Goal: Information Seeking & Learning: Learn about a topic

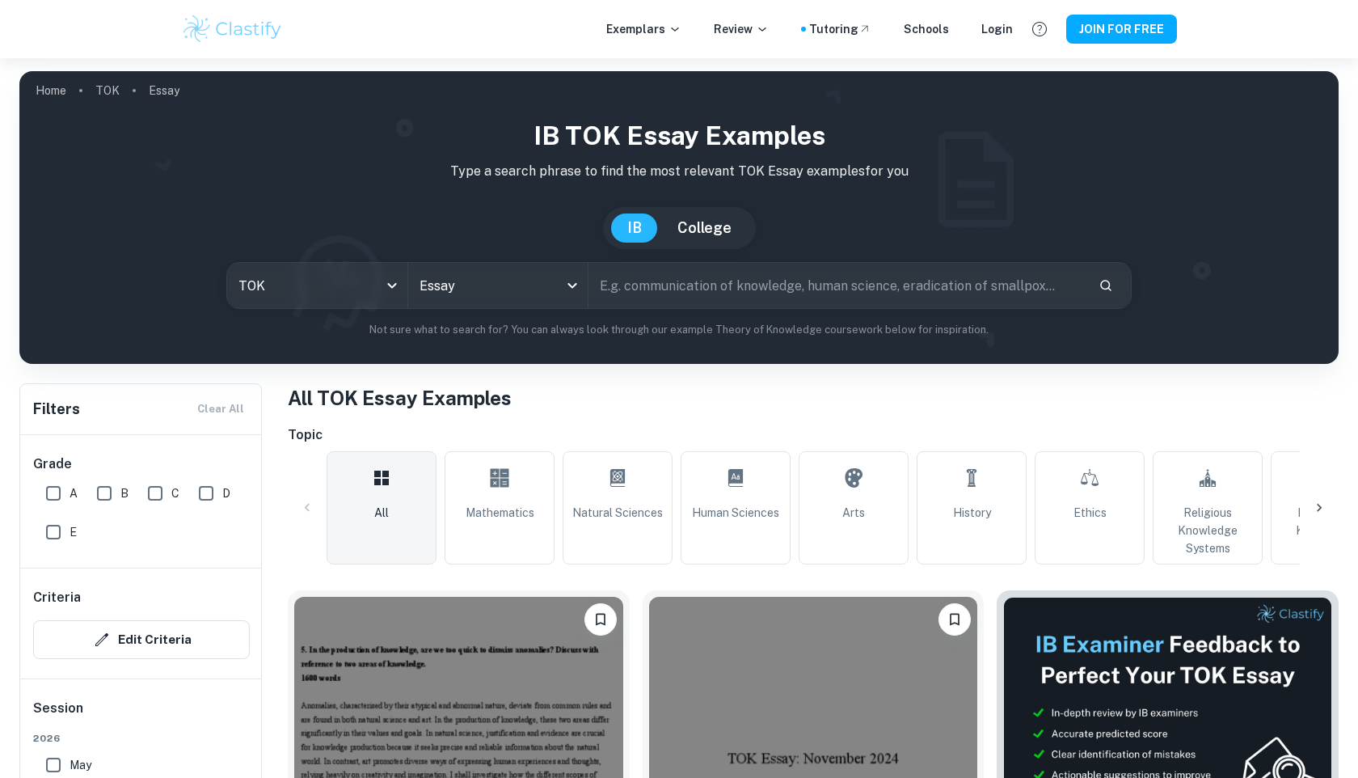
scroll to position [244, 0]
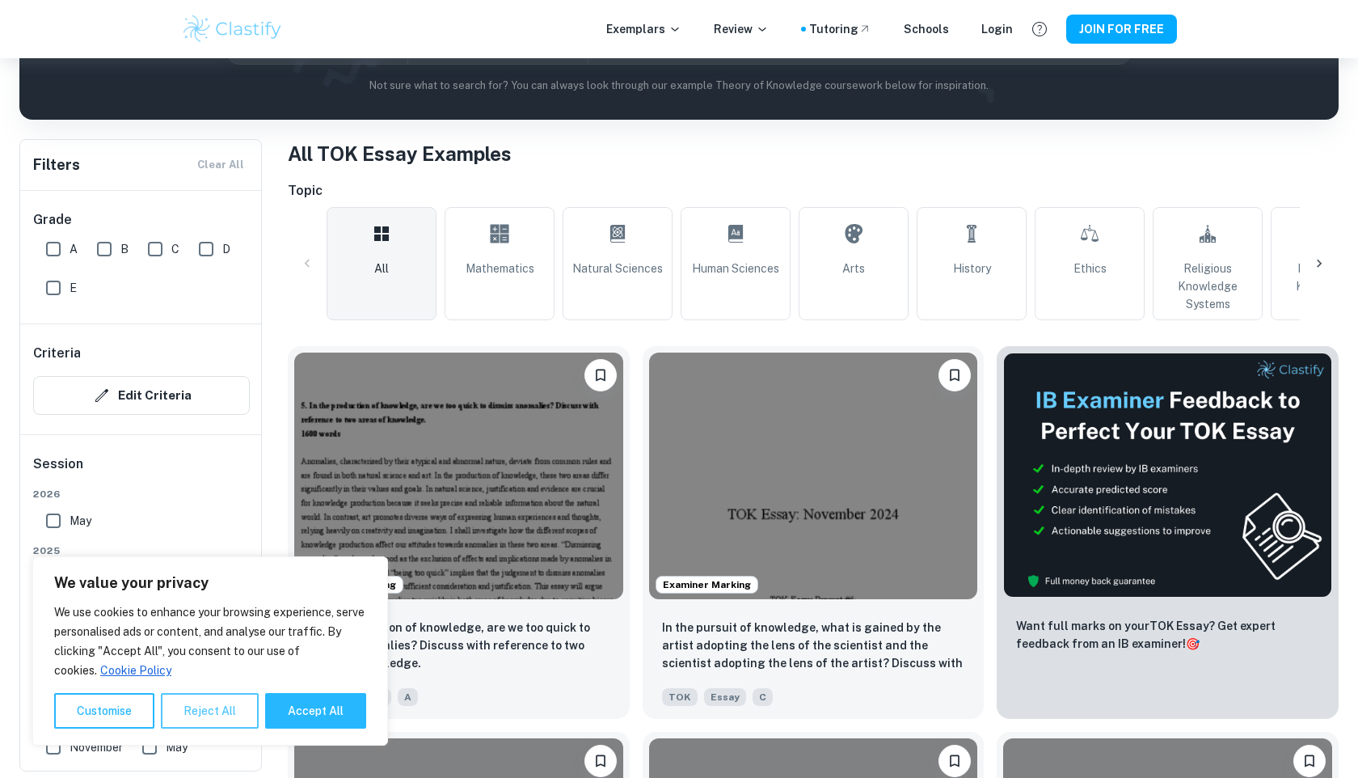
click at [209, 718] on button "Reject All" at bounding box center [210, 711] width 98 height 36
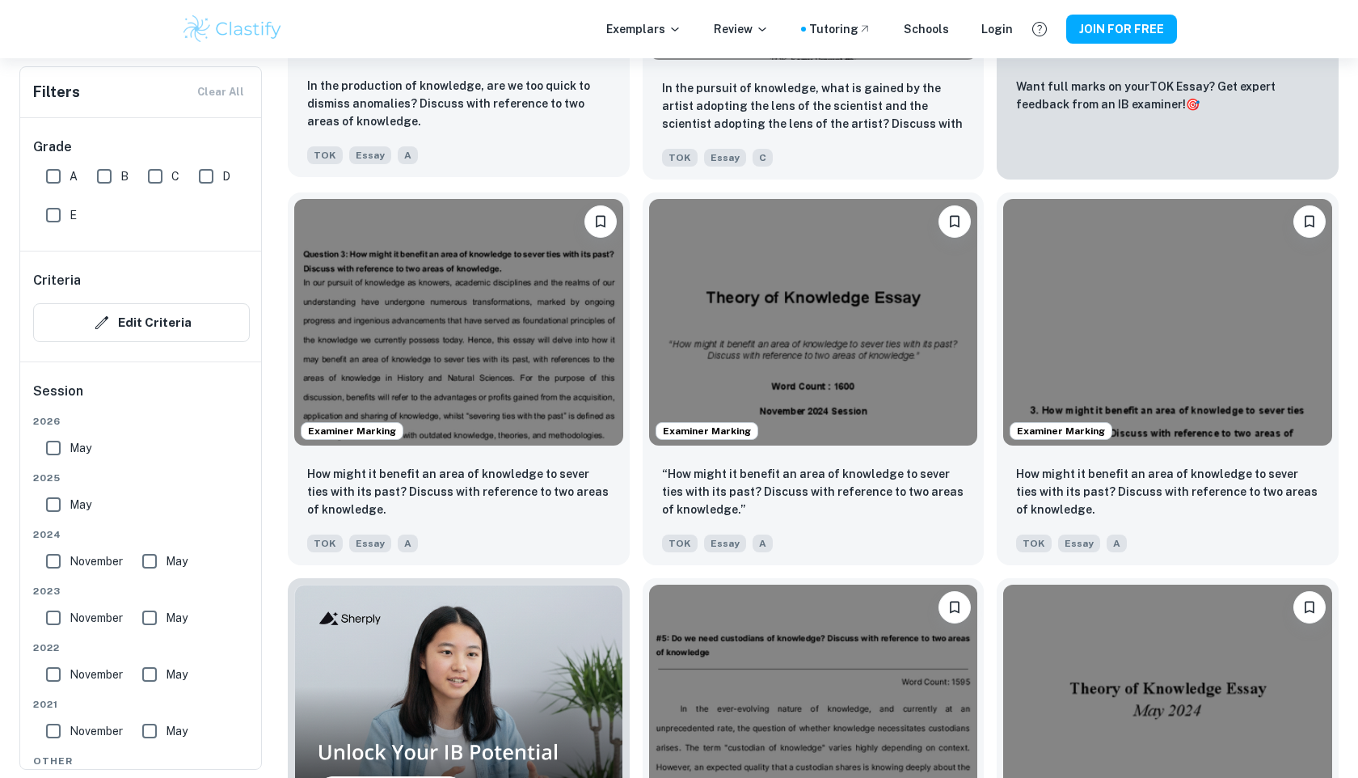
scroll to position [785, 0]
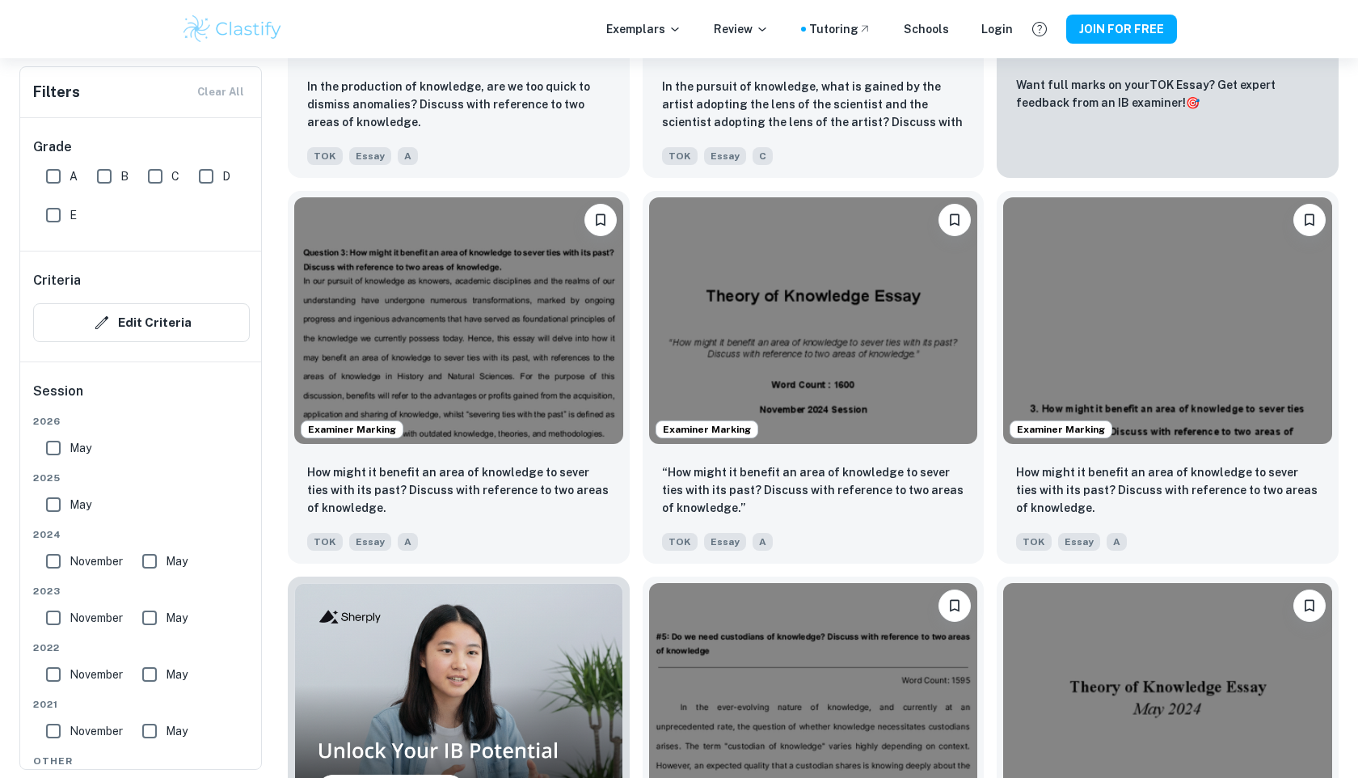
click at [52, 179] on input "A" at bounding box center [53, 176] width 32 height 32
checkbox input "true"
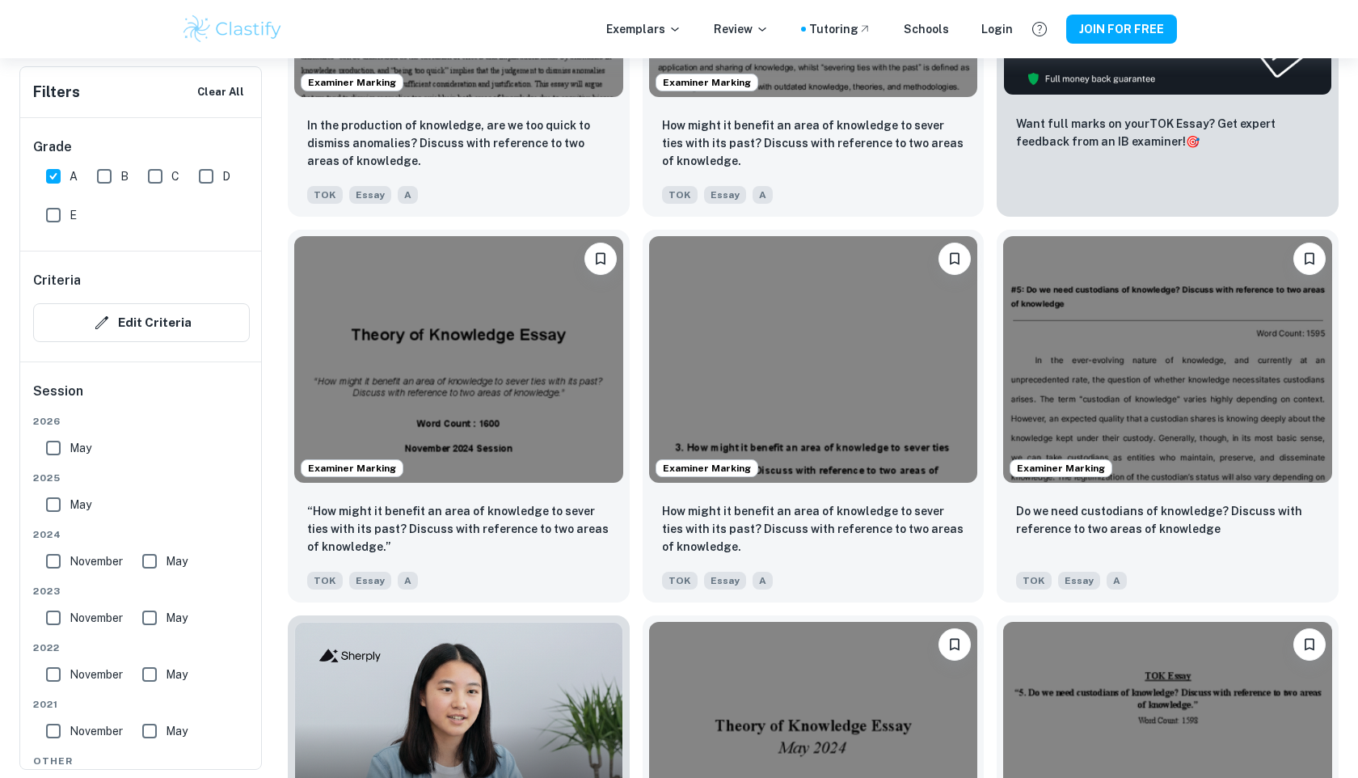
click at [55, 505] on input "May" at bounding box center [53, 504] width 32 height 32
checkbox input "true"
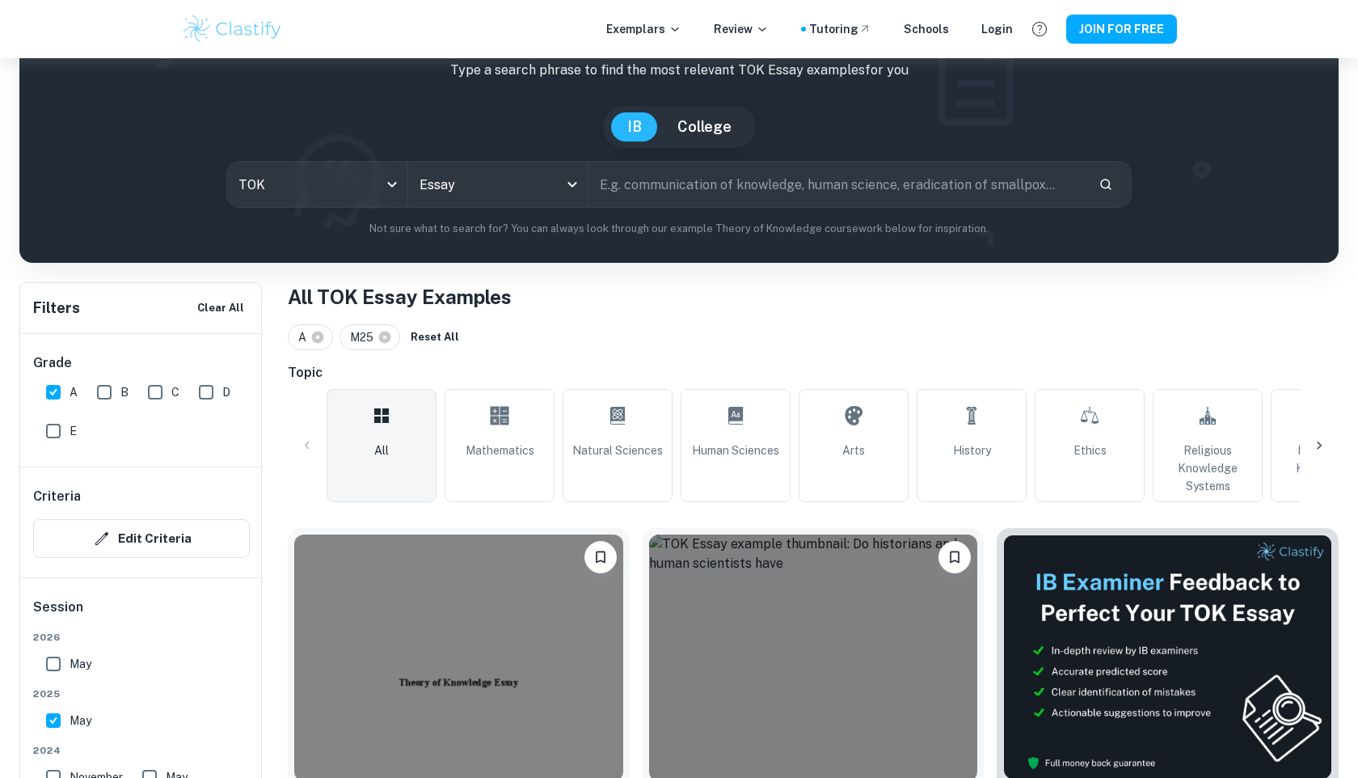
scroll to position [284, 0]
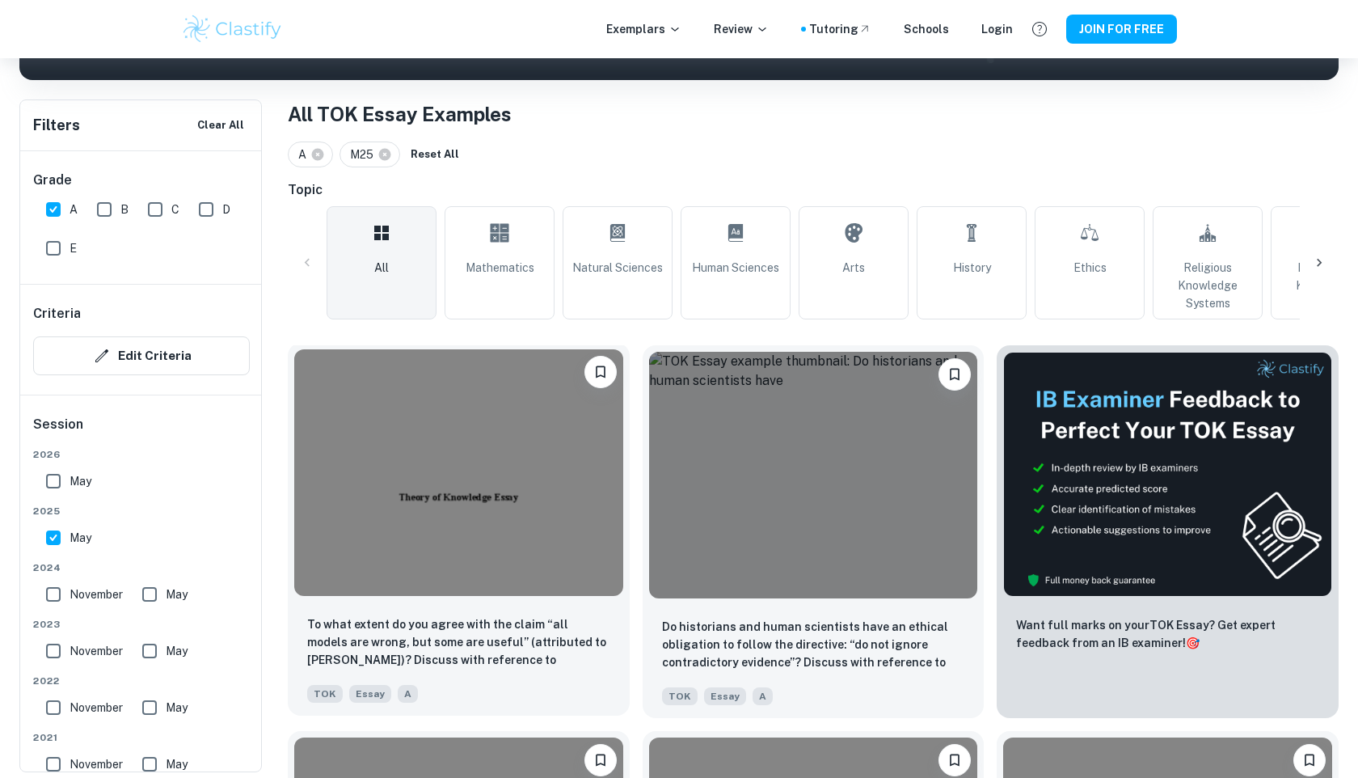
click at [483, 487] on img at bounding box center [458, 472] width 329 height 247
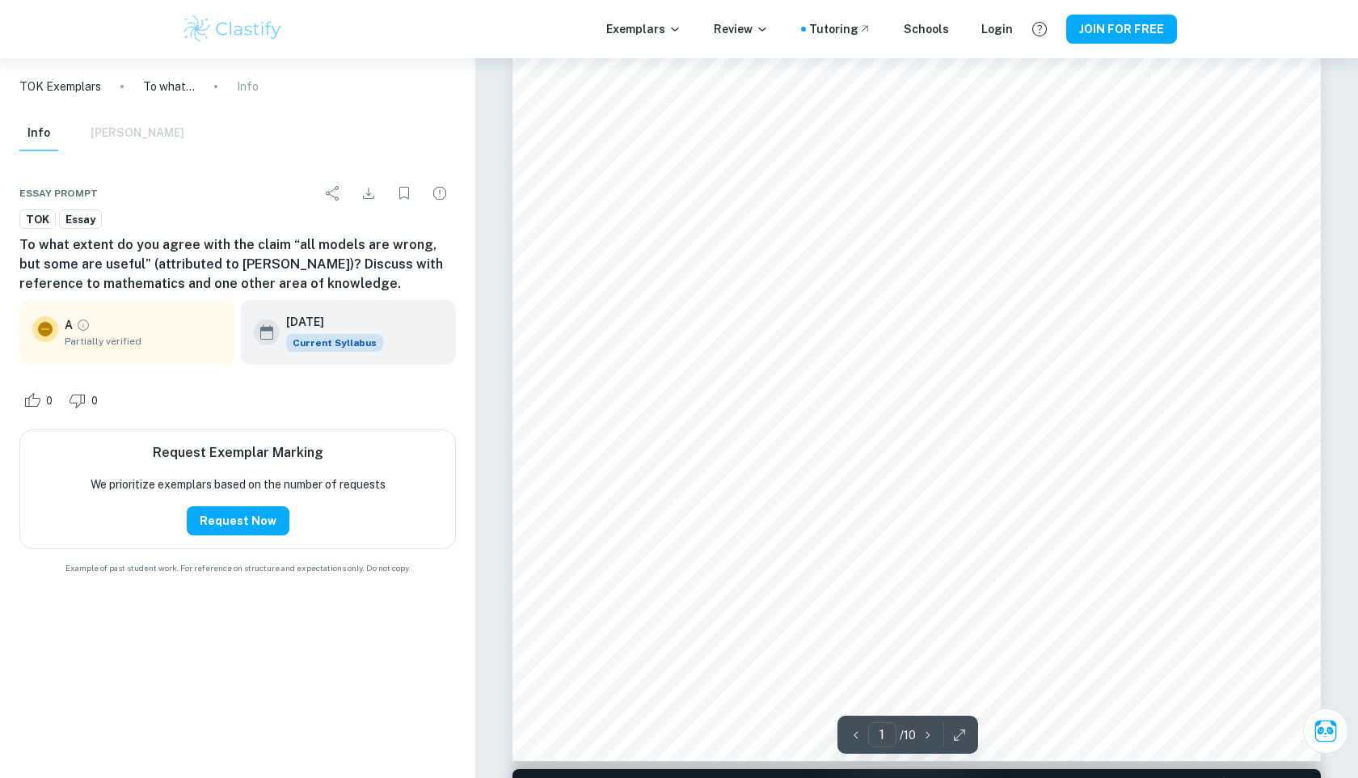
scroll to position [334, 0]
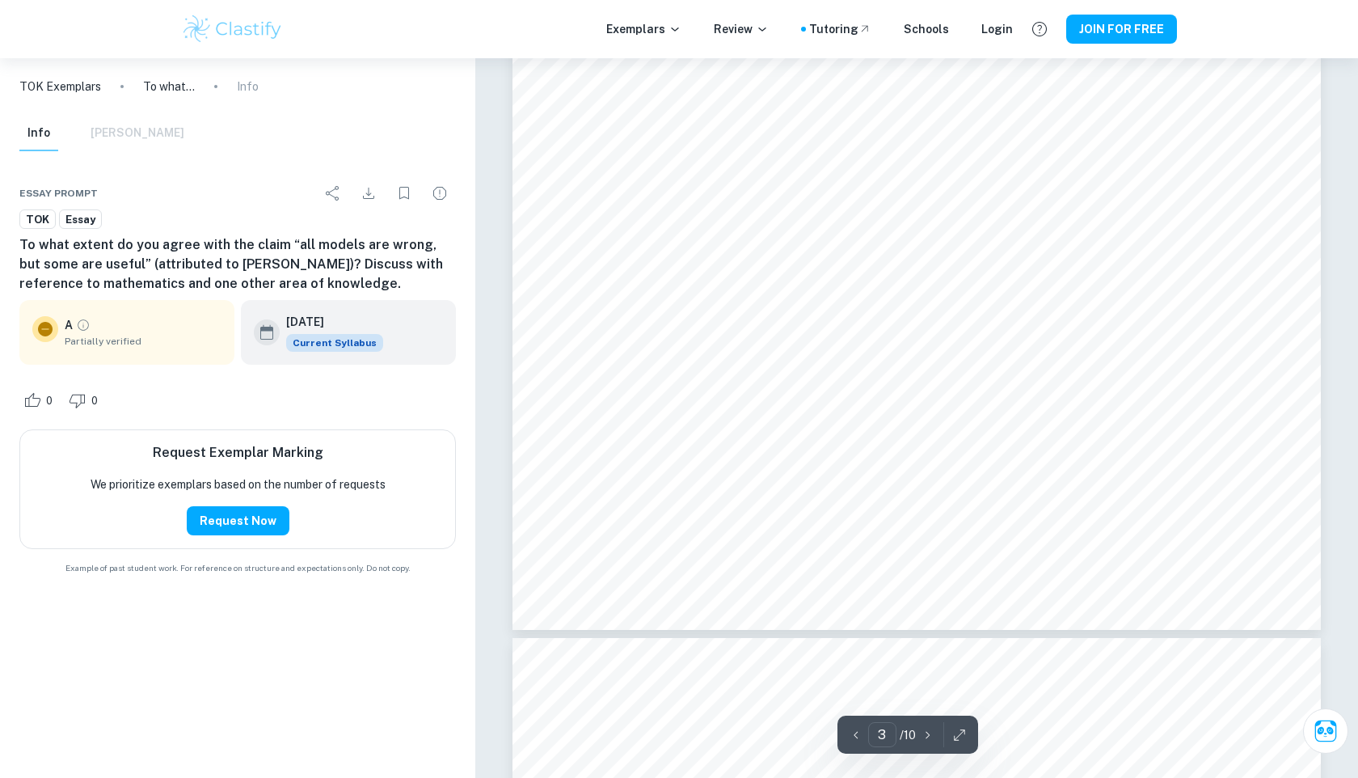
type input "4"
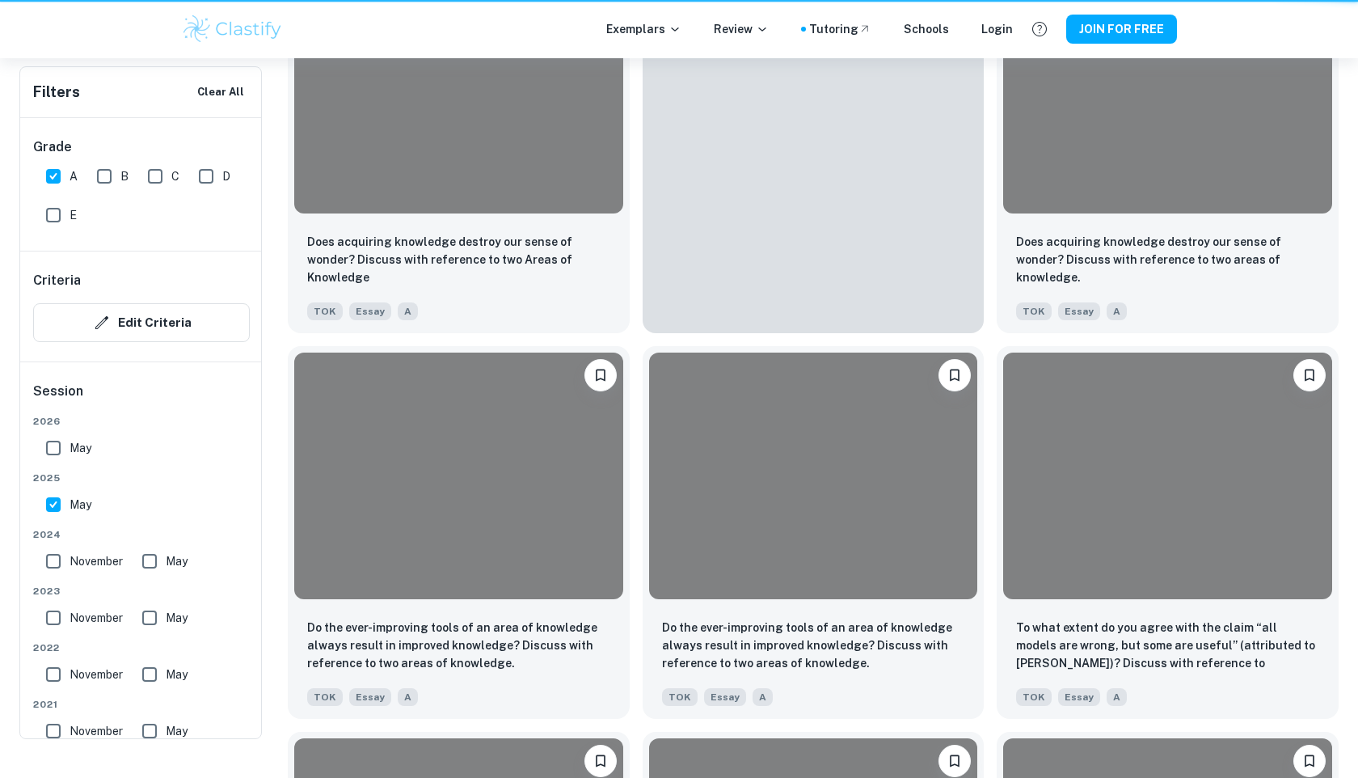
scroll to position [284, 0]
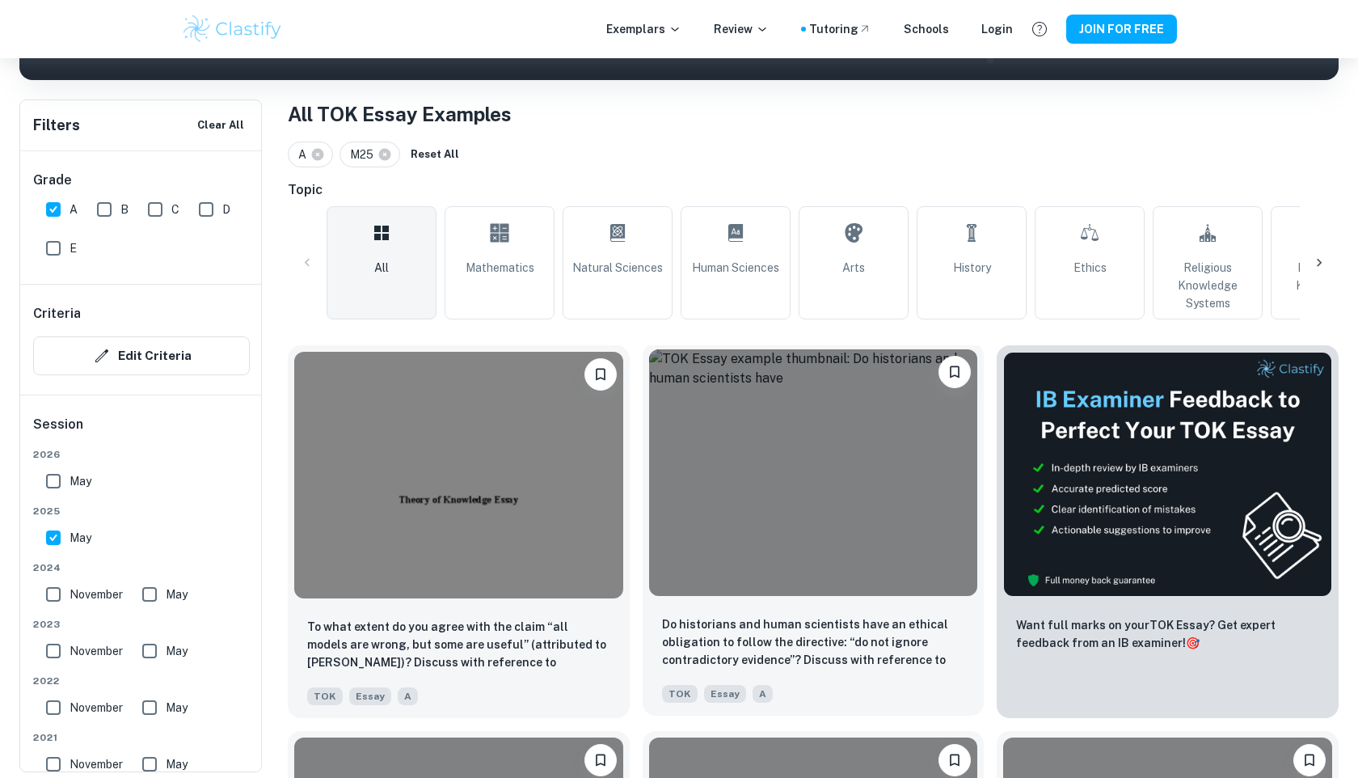
click at [760, 517] on img at bounding box center [813, 472] width 329 height 247
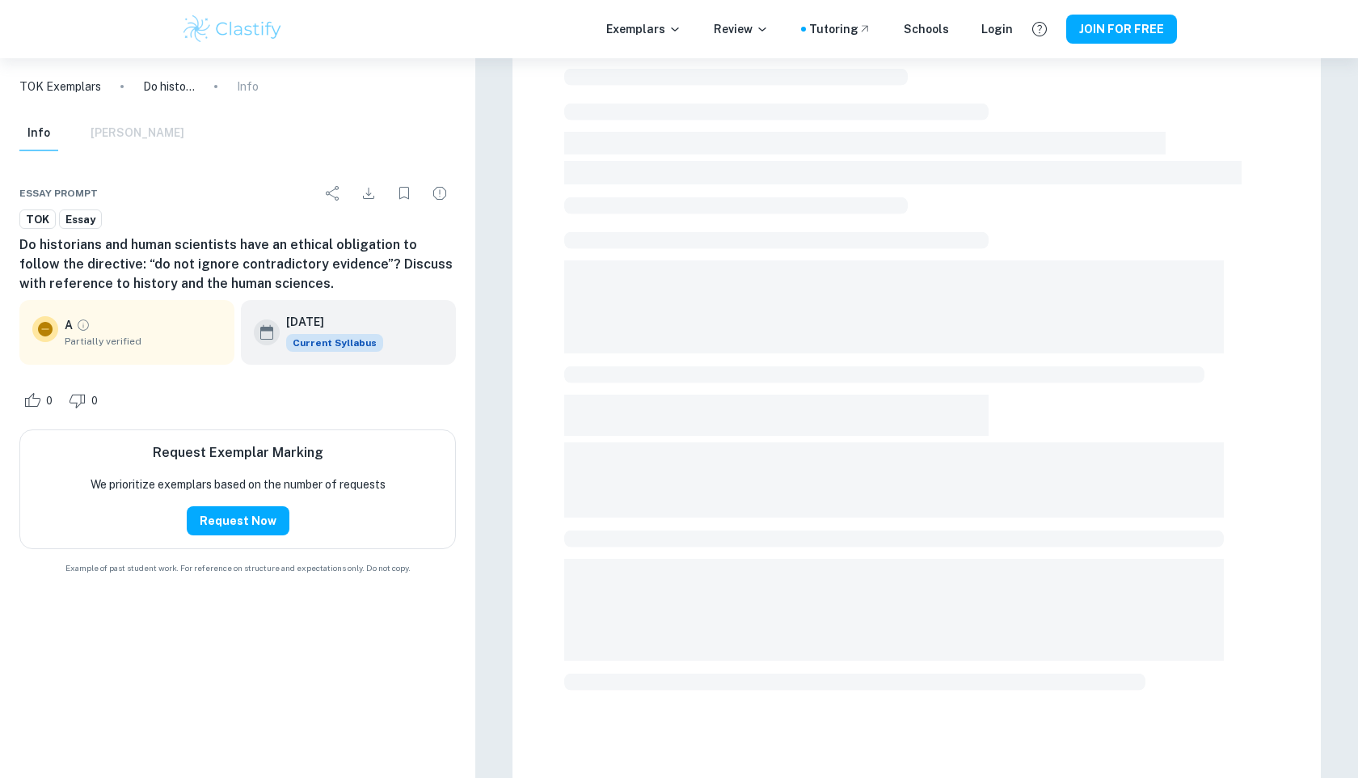
scroll to position [441, 0]
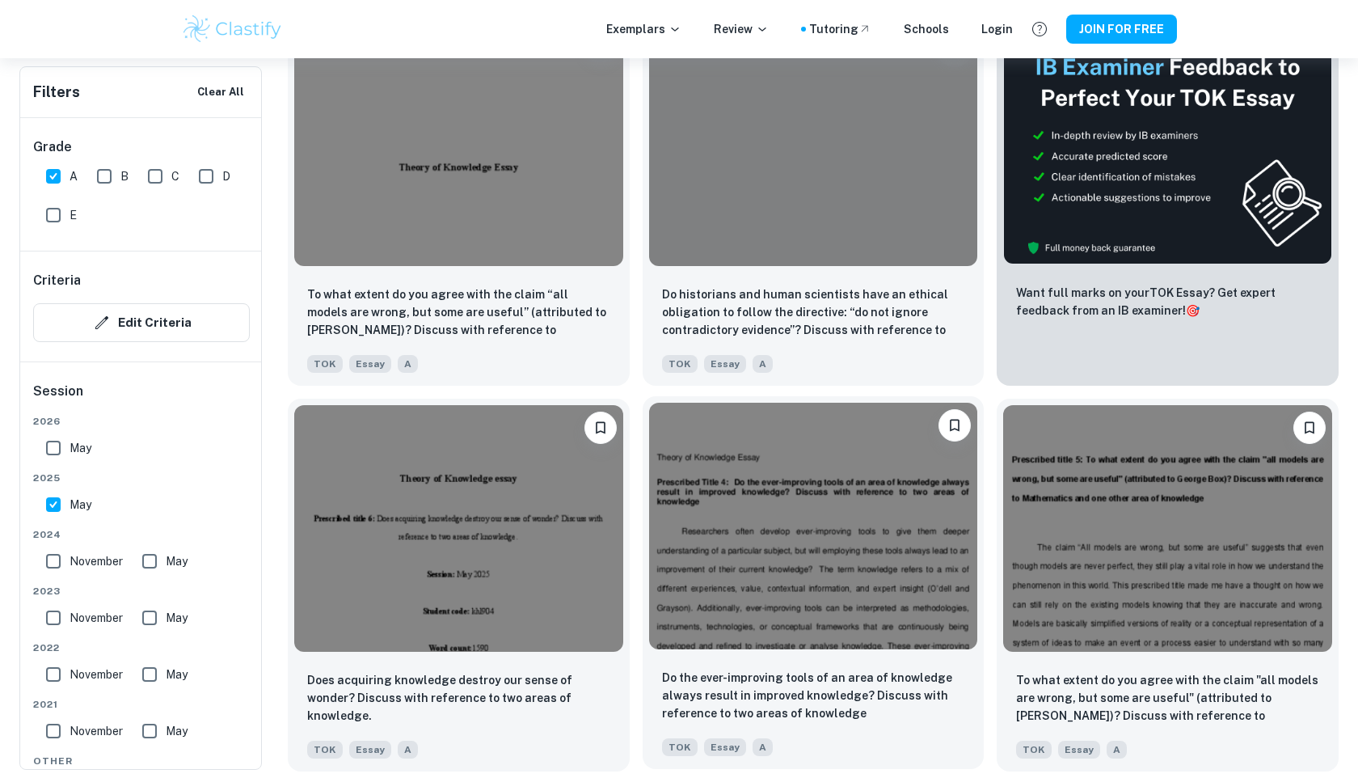
scroll to position [736, 0]
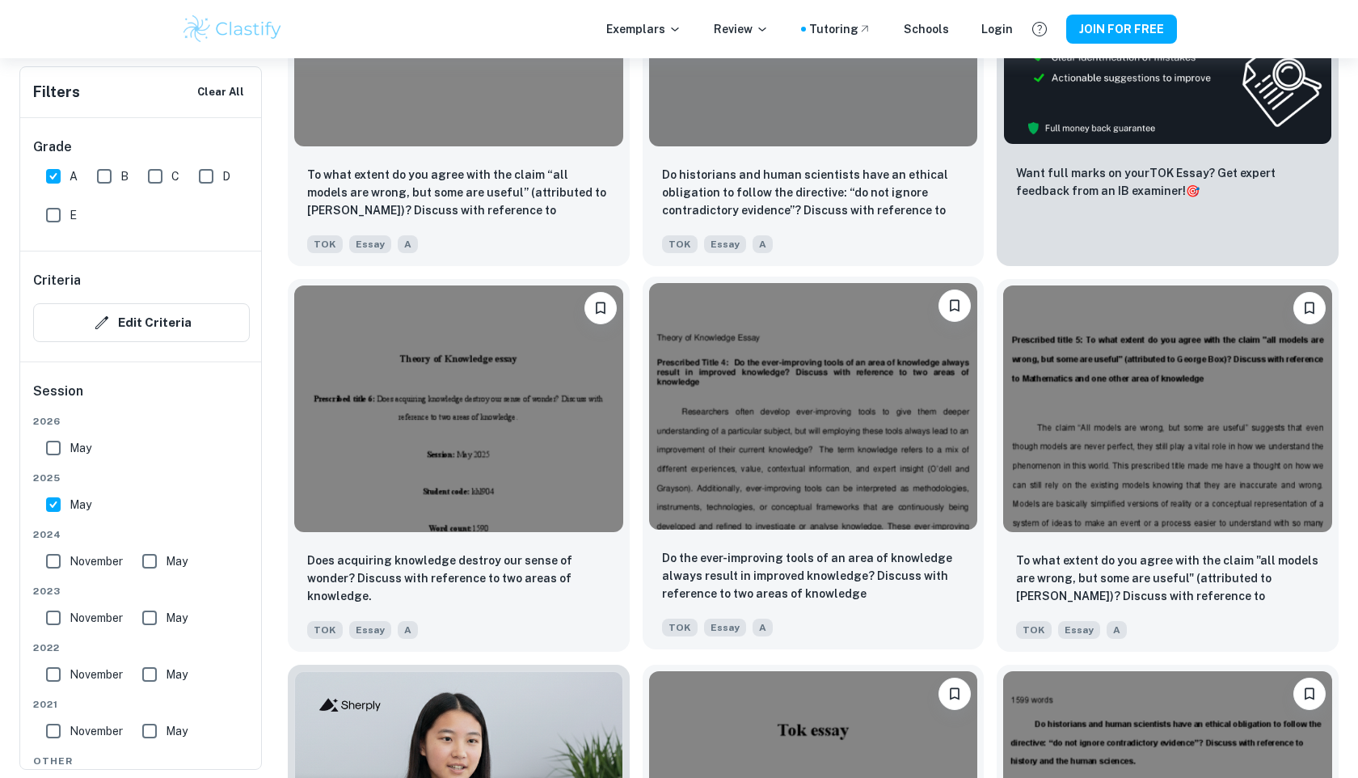
click at [762, 430] on img at bounding box center [813, 406] width 329 height 247
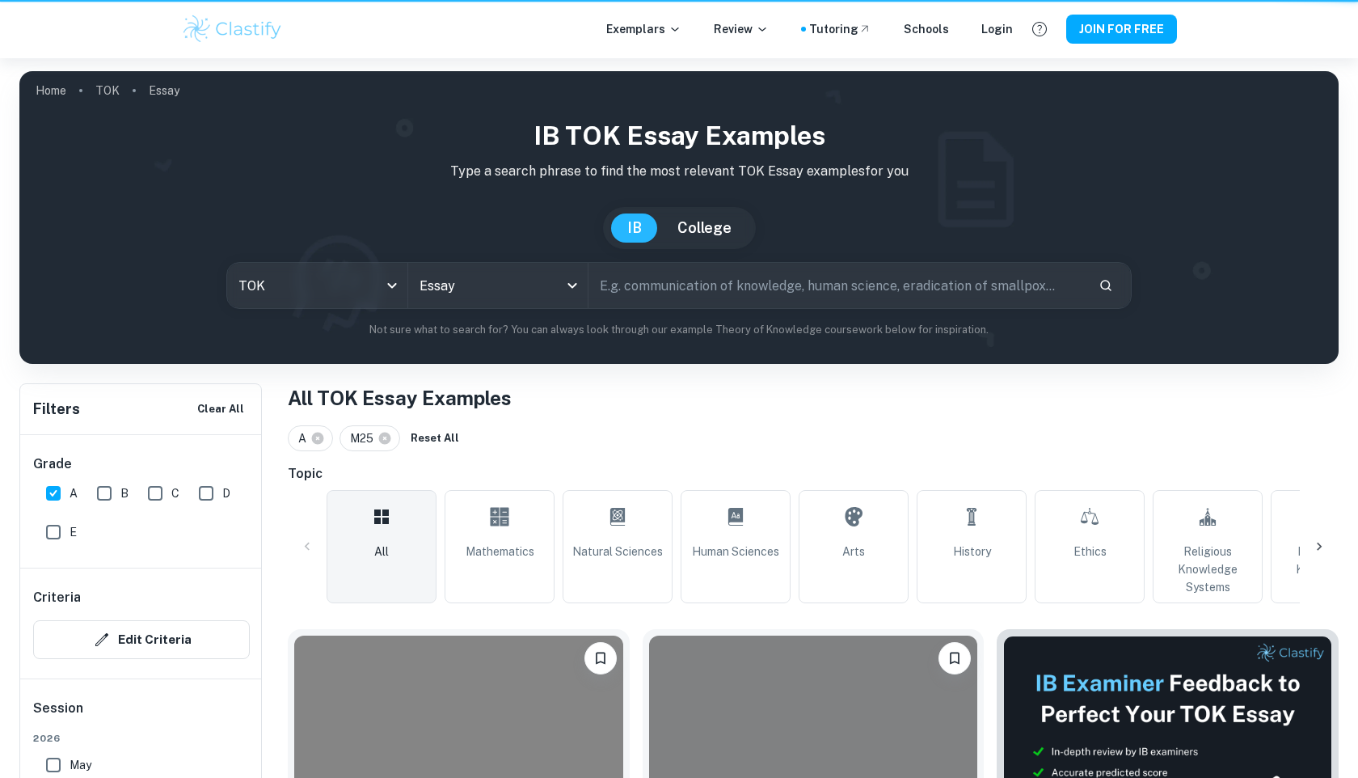
scroll to position [736, 0]
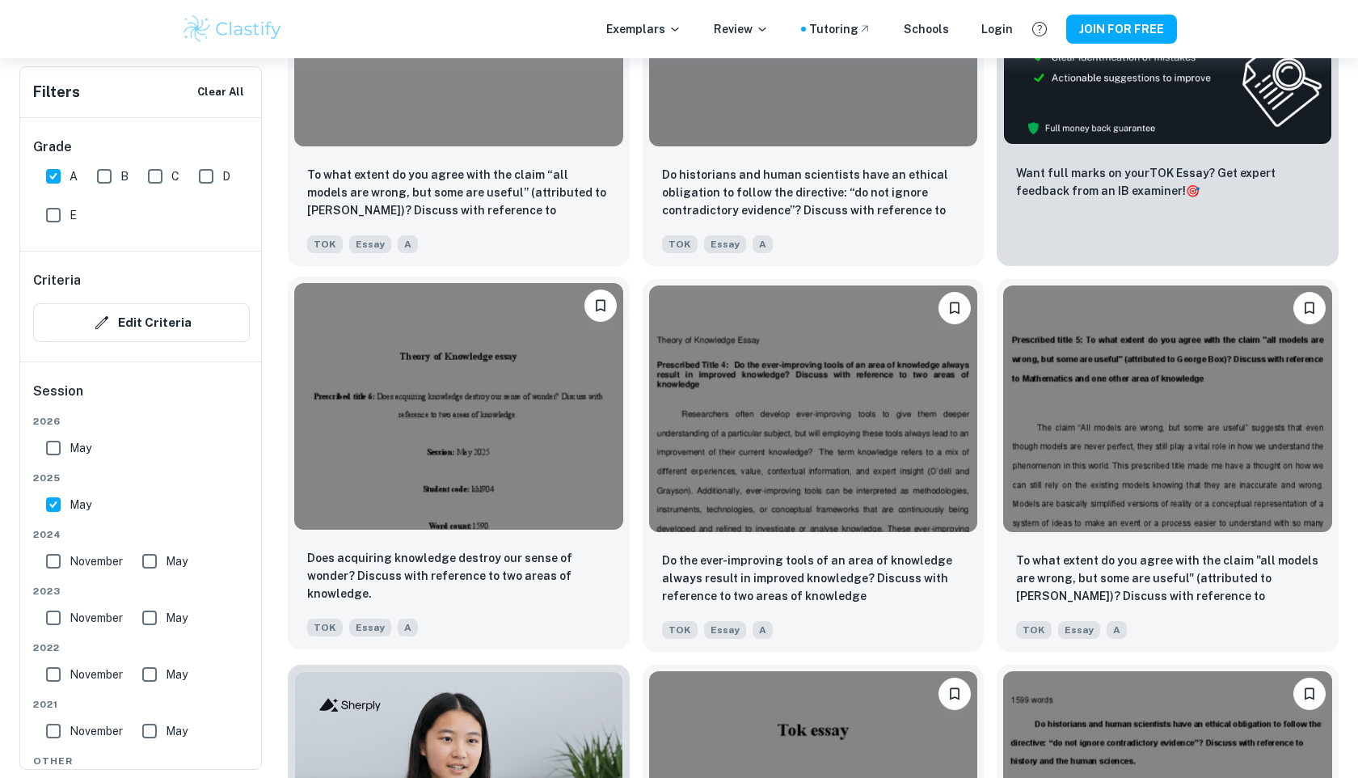
click at [473, 477] on img at bounding box center [458, 406] width 329 height 247
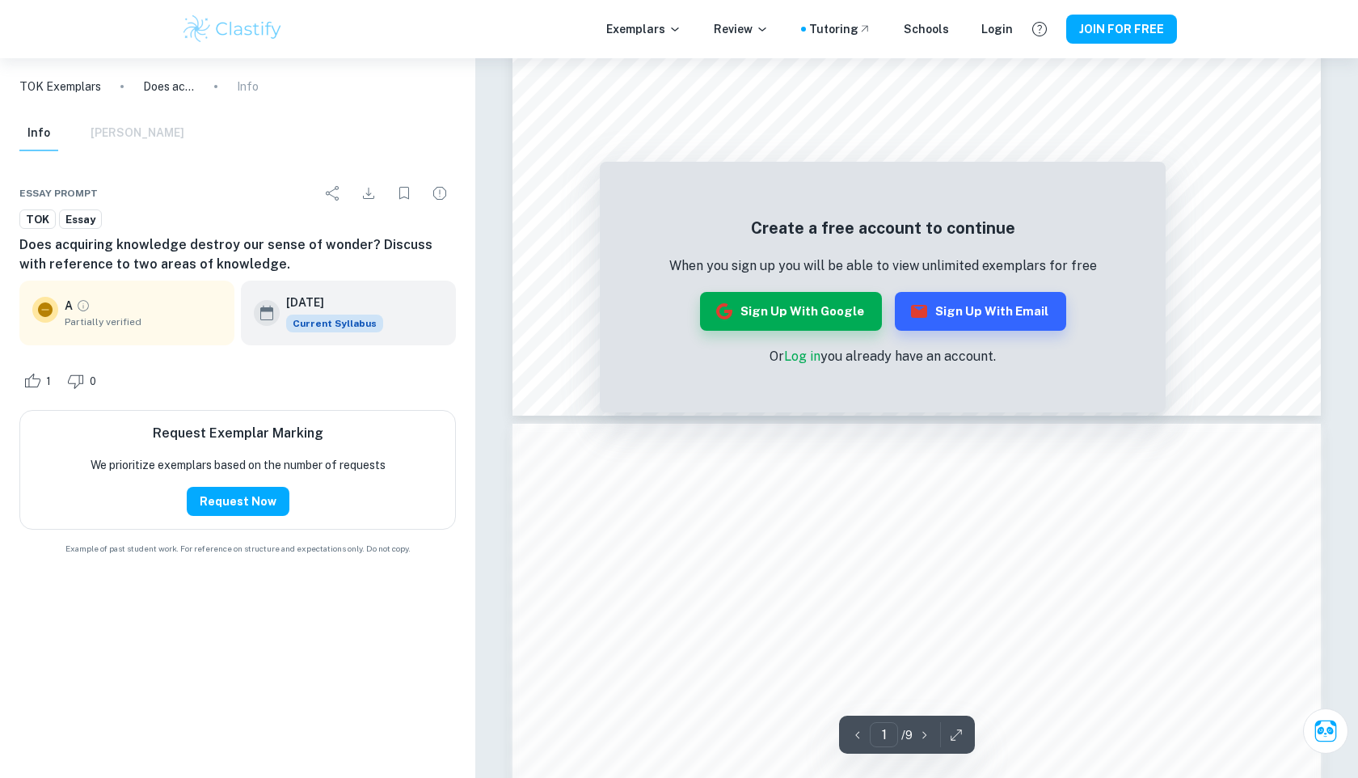
scroll to position [761, 0]
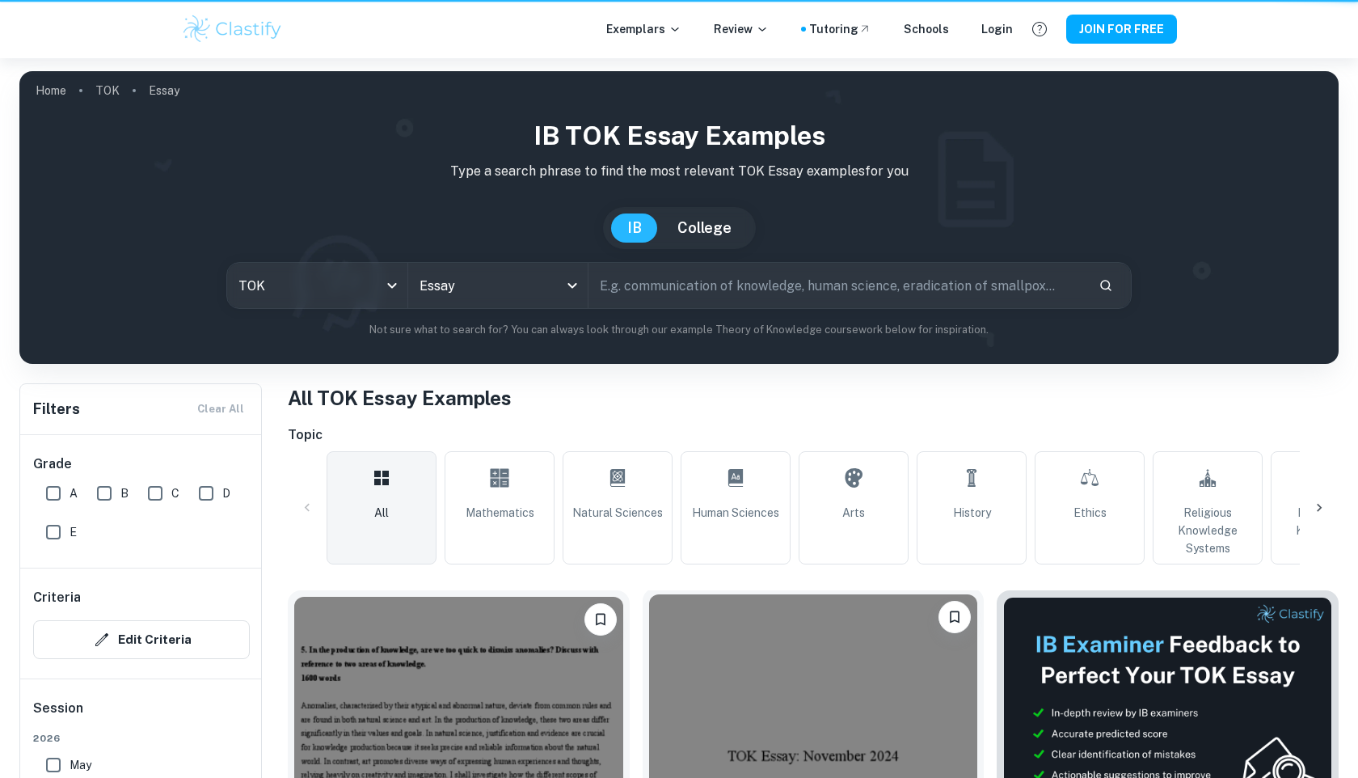
scroll to position [198, 0]
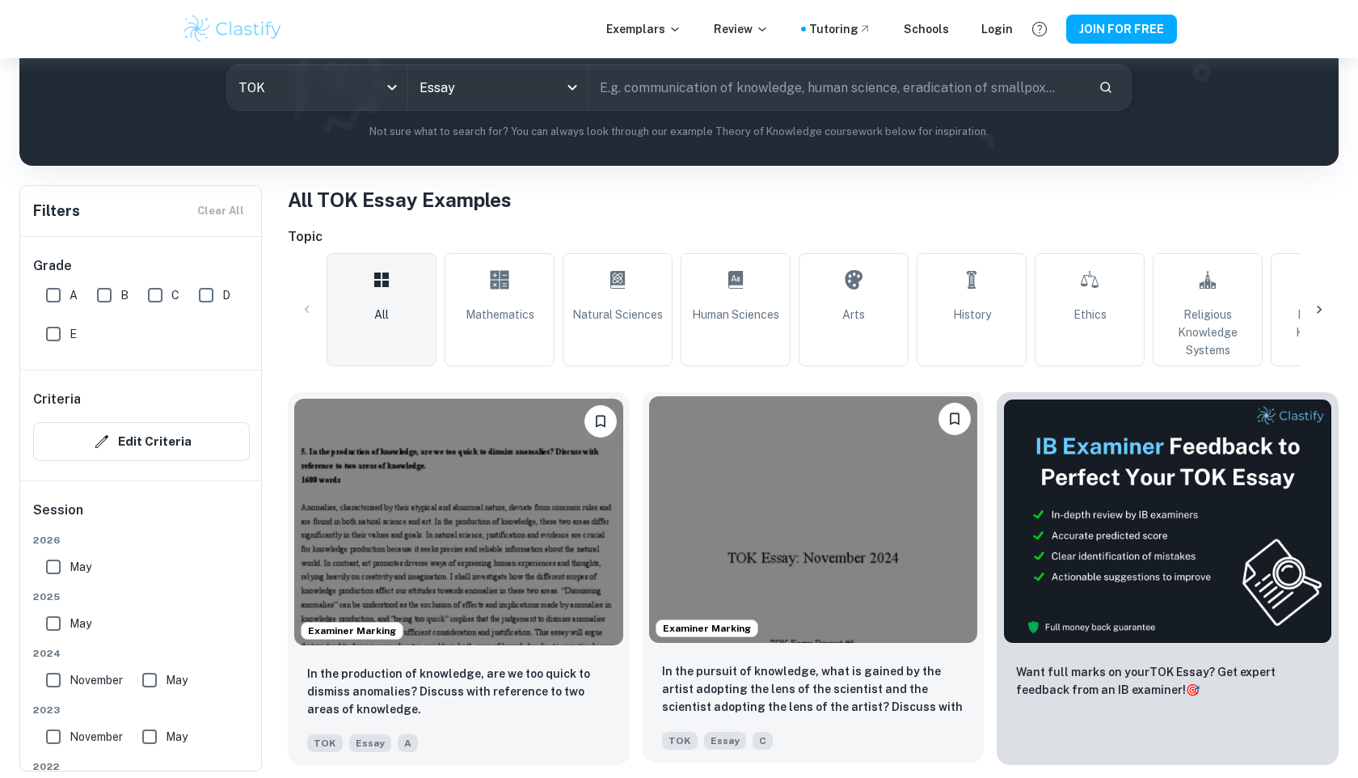
click at [741, 506] on img at bounding box center [813, 519] width 329 height 247
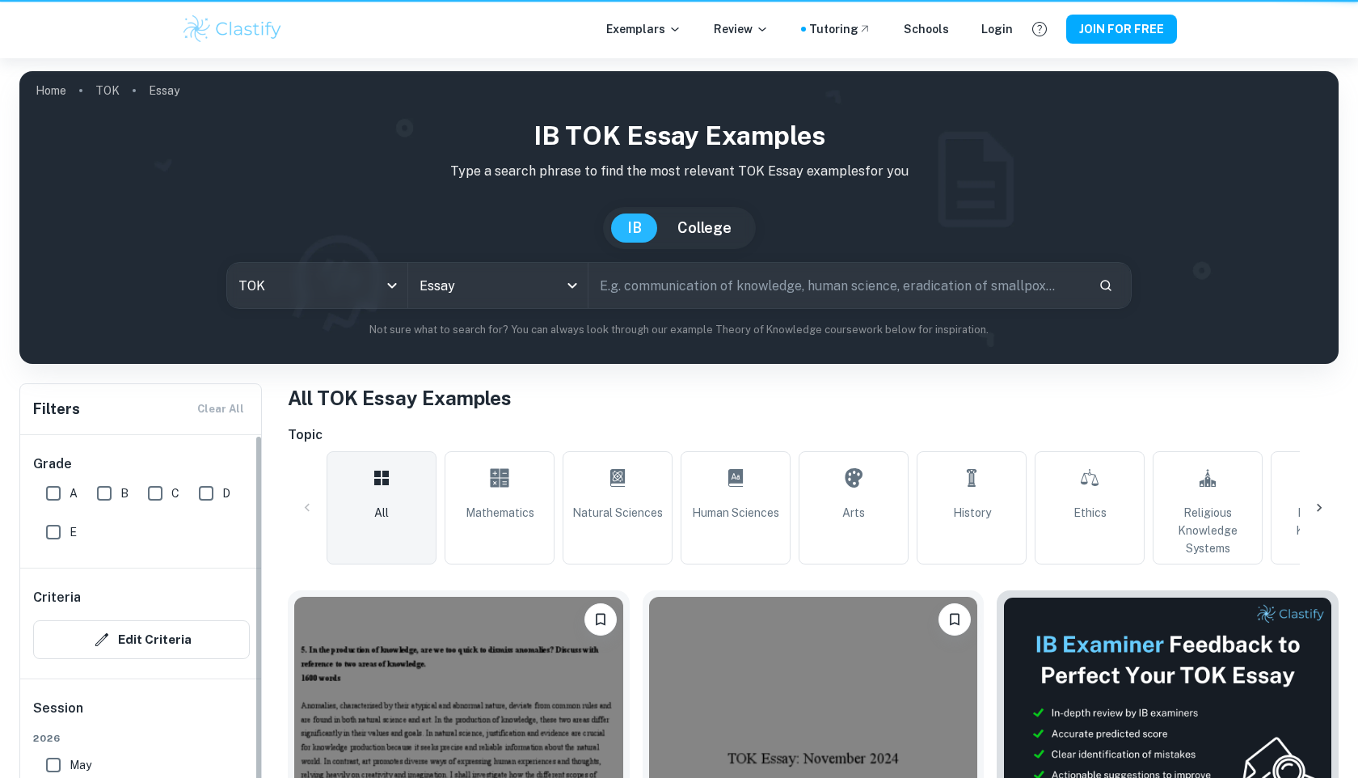
scroll to position [198, 0]
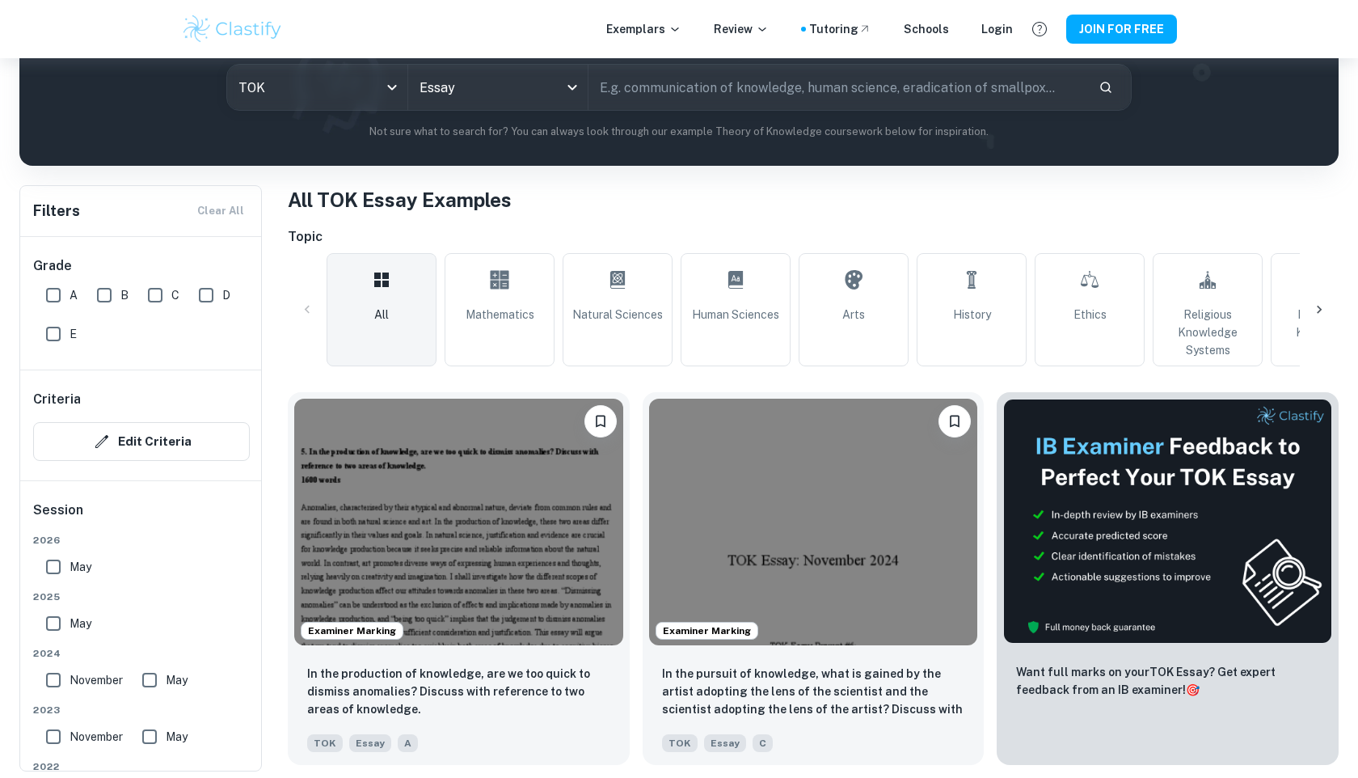
click at [58, 305] on input "A" at bounding box center [53, 295] width 32 height 32
checkbox input "true"
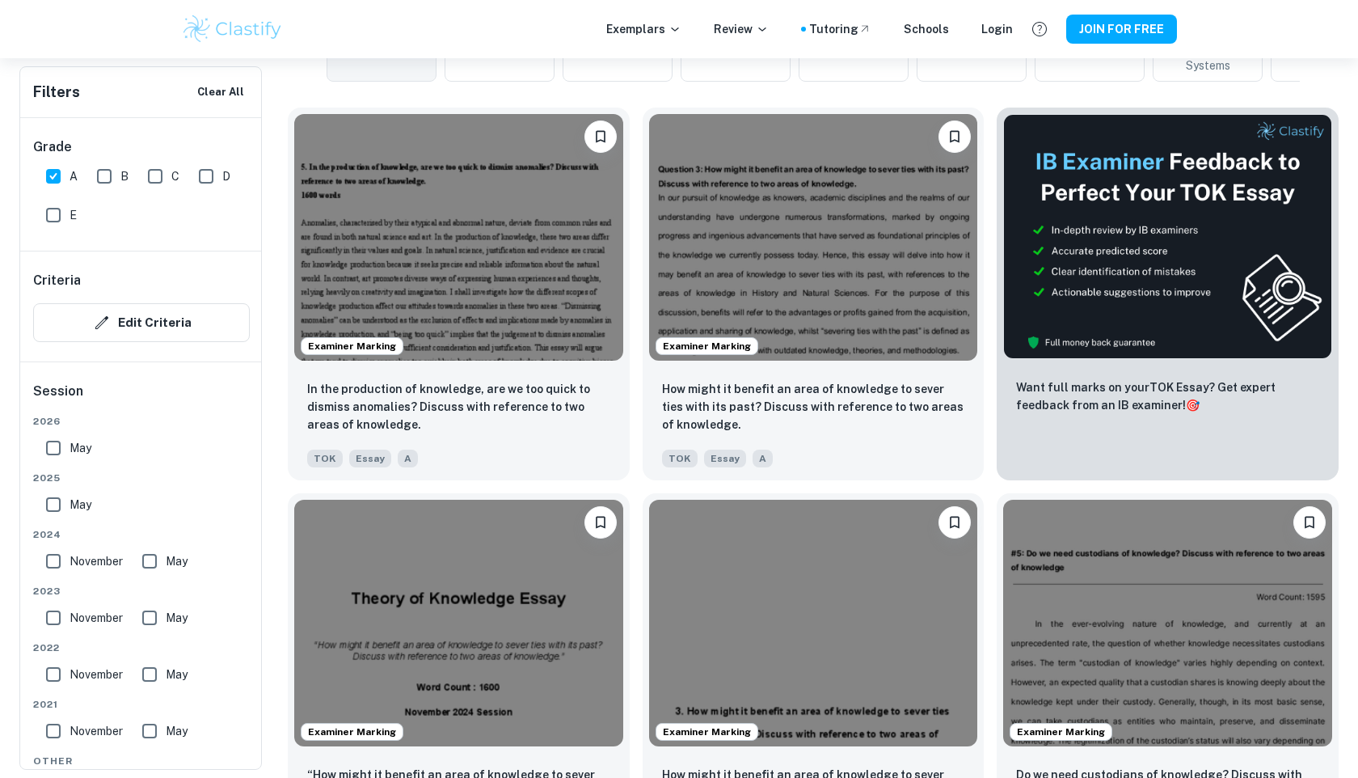
scroll to position [582, 0]
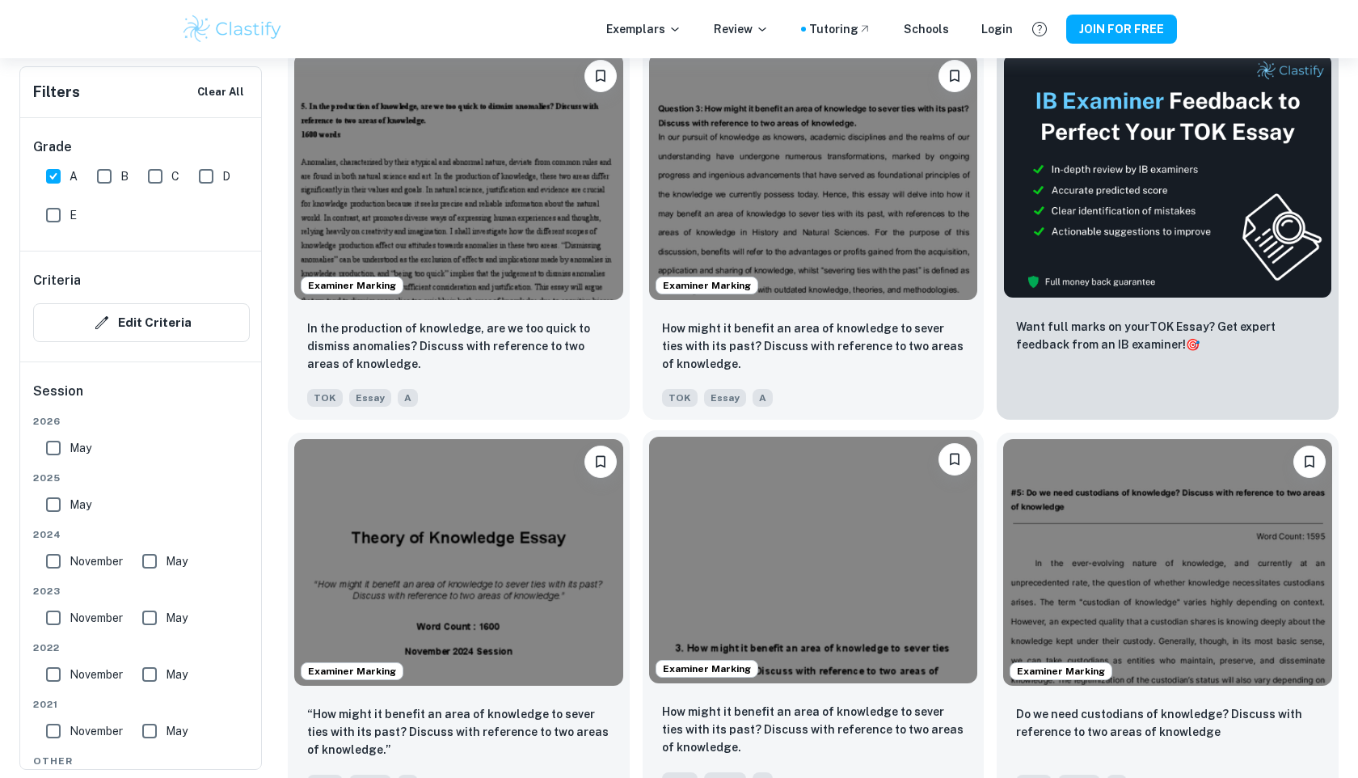
click at [832, 525] on img at bounding box center [813, 560] width 329 height 247
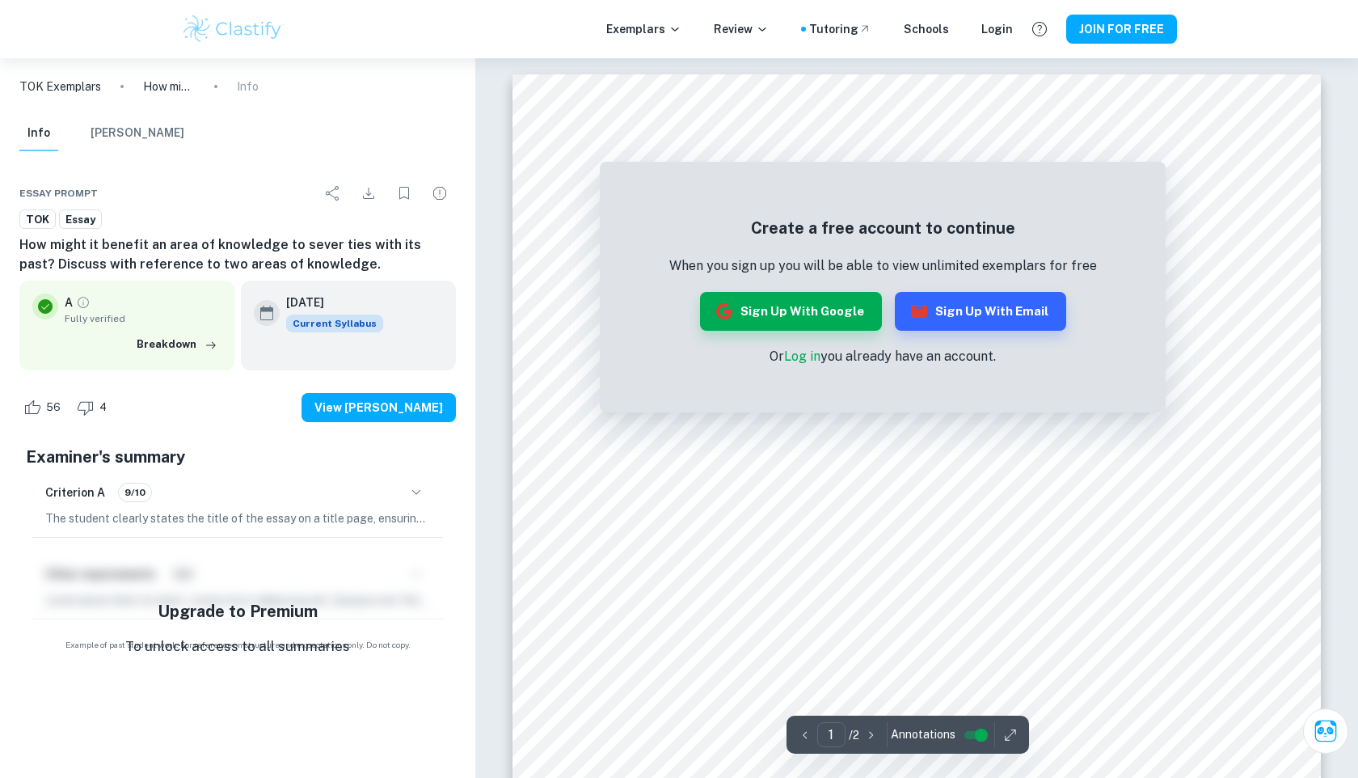
click at [813, 350] on link "Log in" at bounding box center [802, 355] width 36 height 15
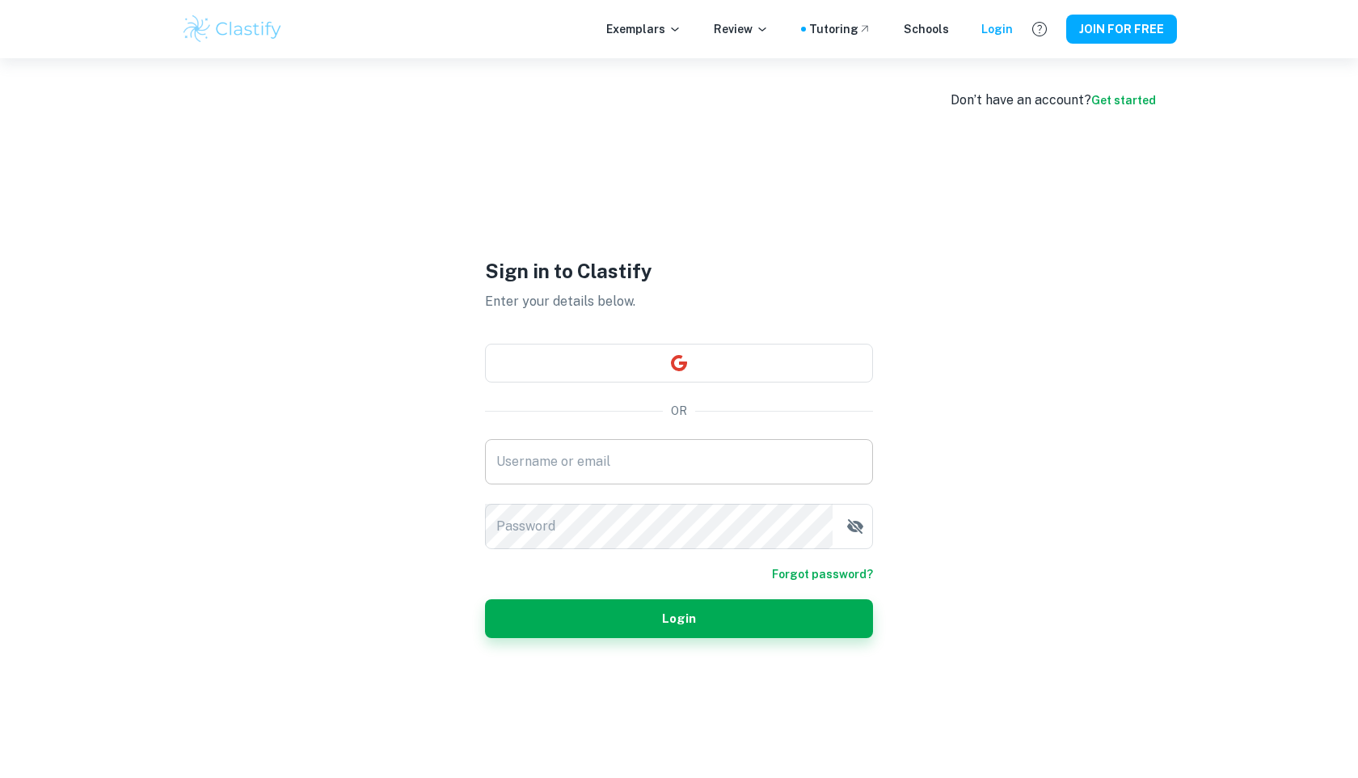
click at [689, 458] on input "Username or email" at bounding box center [679, 461] width 388 height 45
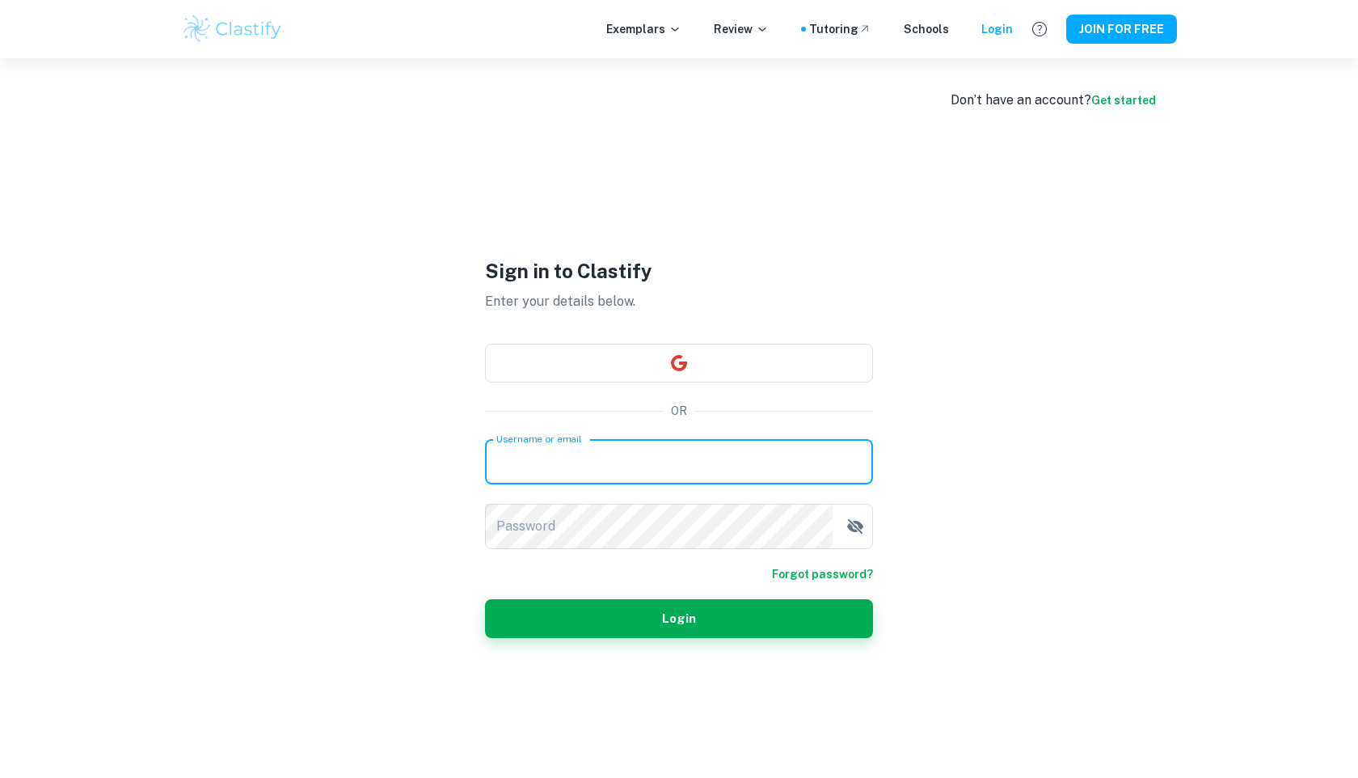
type input "maria.gago@yagoschool.com"
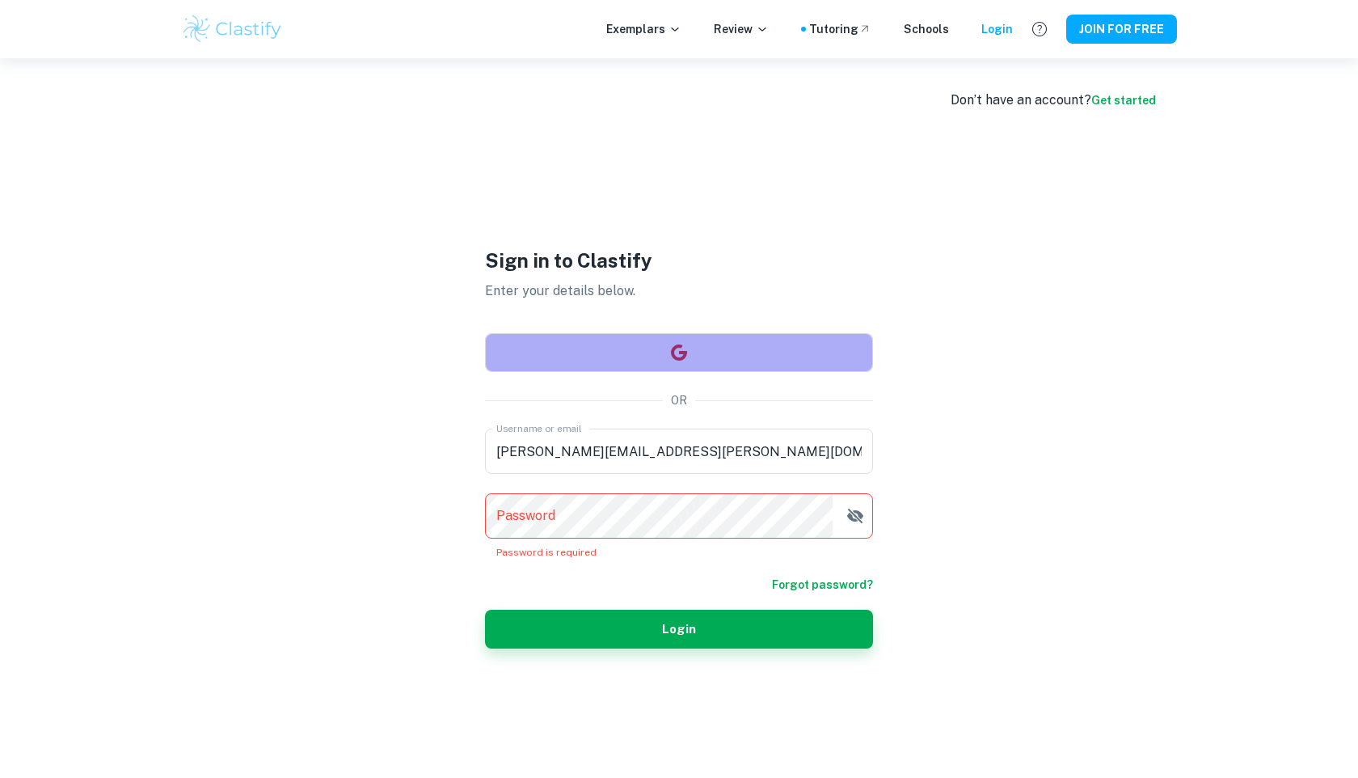
click at [678, 351] on button "button" at bounding box center [679, 352] width 388 height 39
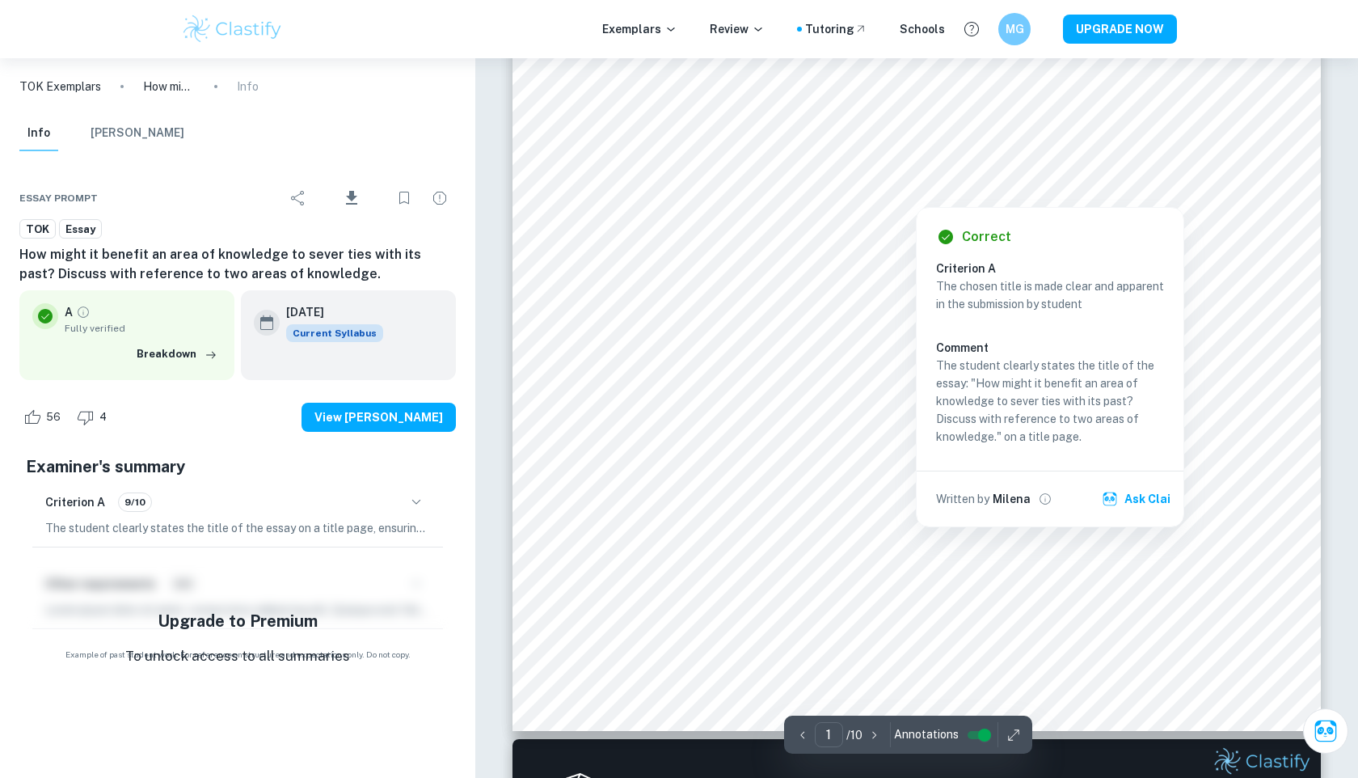
scroll to position [358, 0]
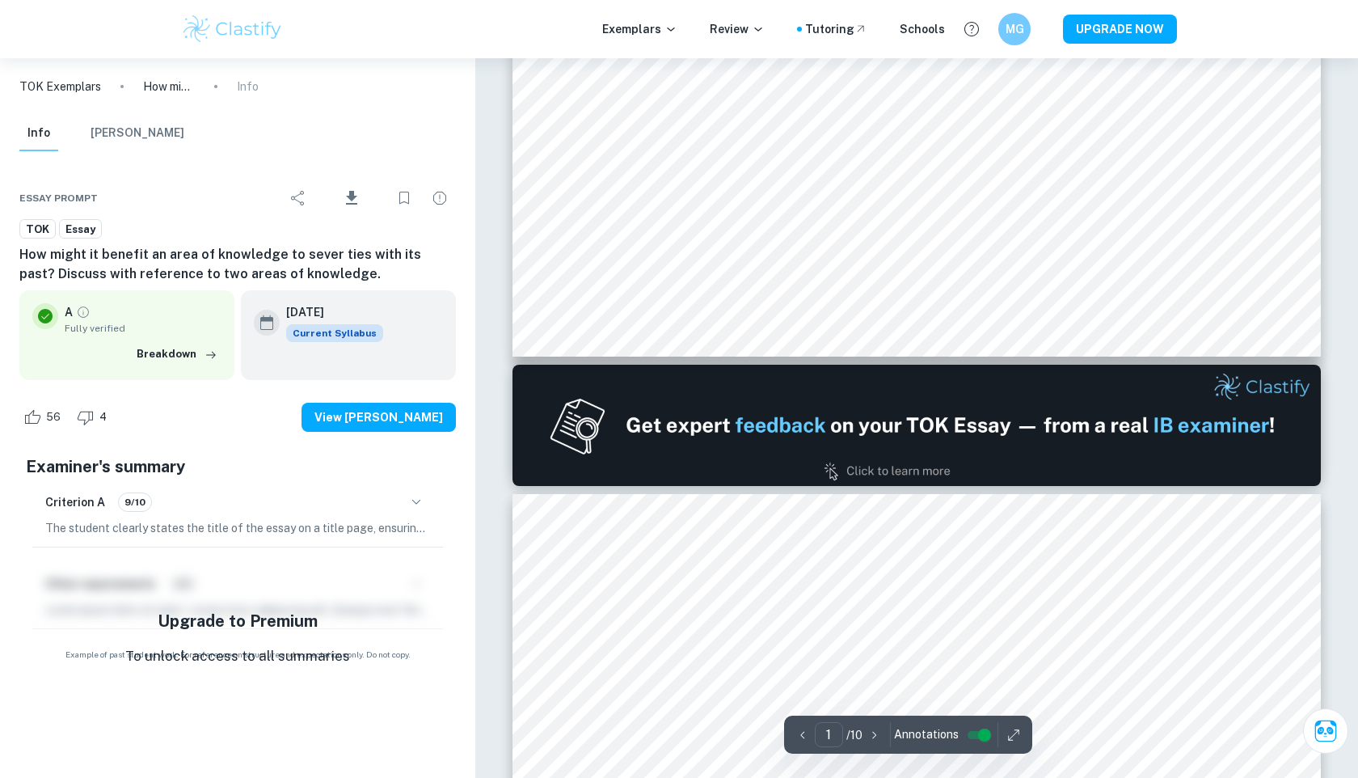
type input "2"
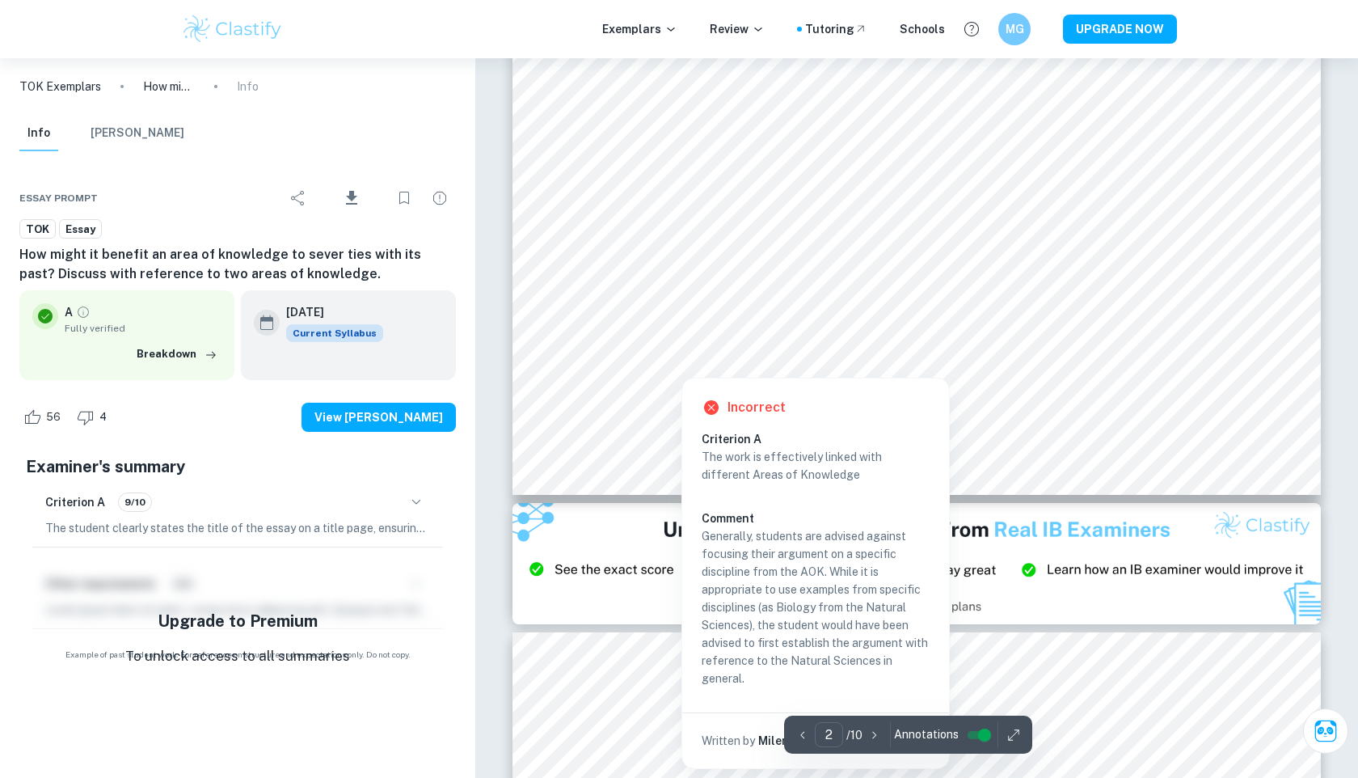
scroll to position [1822, 0]
